Goal: Use online tool/utility: Use online tool/utility

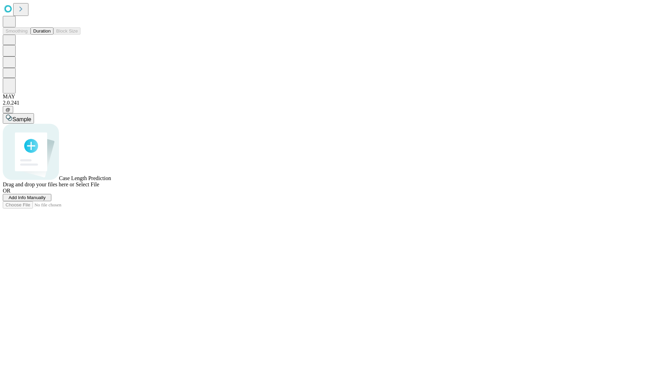
click at [99, 188] on span "Select File" at bounding box center [88, 185] width 24 height 6
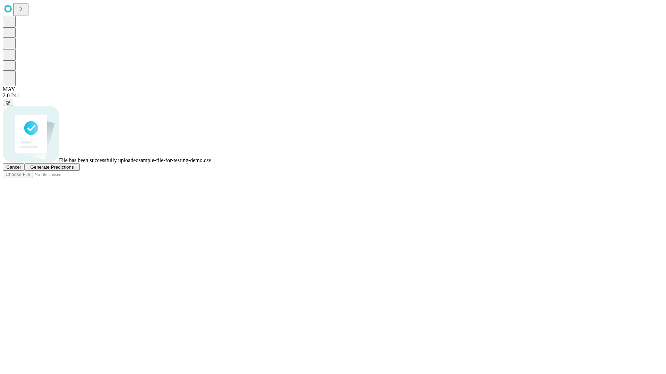
click at [73, 170] on span "Generate Predictions" at bounding box center [51, 167] width 43 height 5
